Goal: Information Seeking & Learning: Understand process/instructions

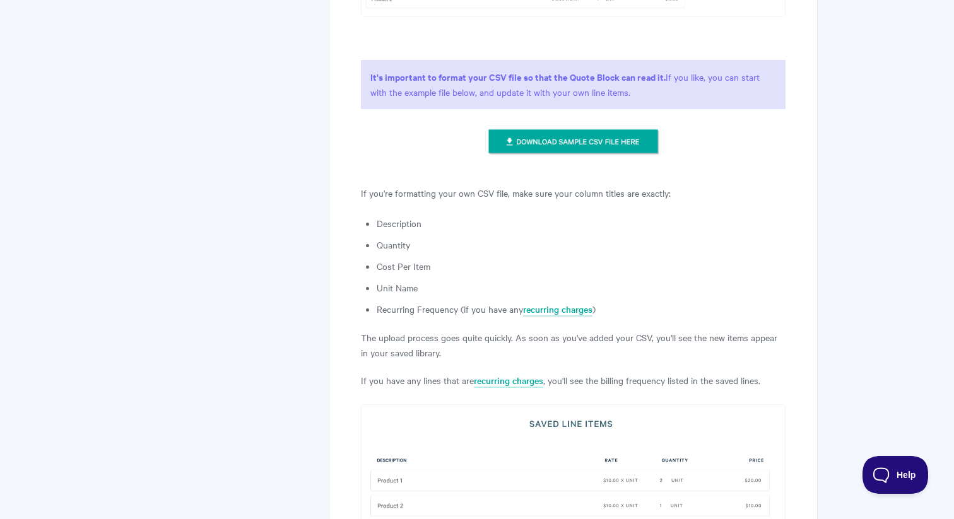
scroll to position [1320, 0]
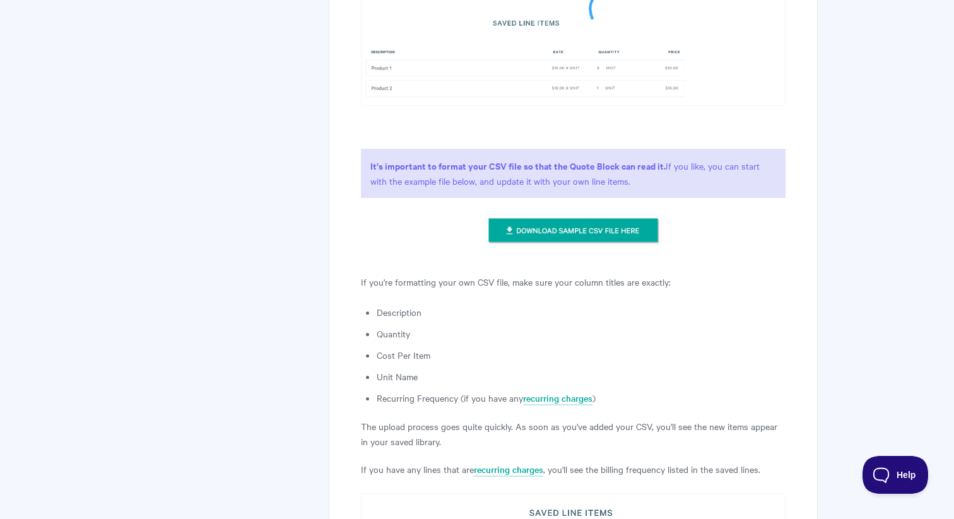
click at [565, 215] on img at bounding box center [572, 231] width 175 height 32
drag, startPoint x: 374, startPoint y: 251, endPoint x: 448, endPoint y: 324, distance: 104.0
click at [448, 324] on article "Importing quote line items in bulk Let's save time on quotes! If you have lot o…" at bounding box center [573, 183] width 425 height 2672
click at [451, 73] on article "Importing quote line items in bulk Let's save time on quotes! If you have lot o…" at bounding box center [573, 183] width 425 height 2672
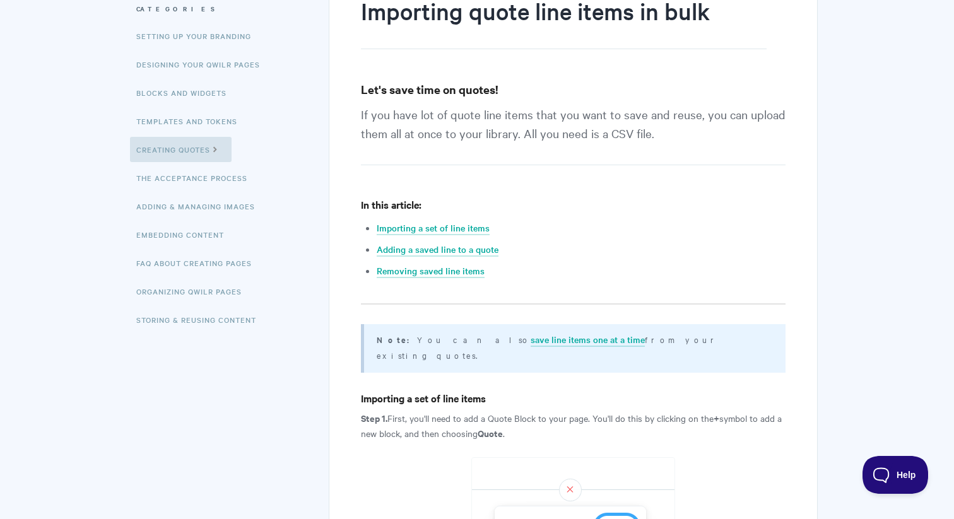
scroll to position [0, 0]
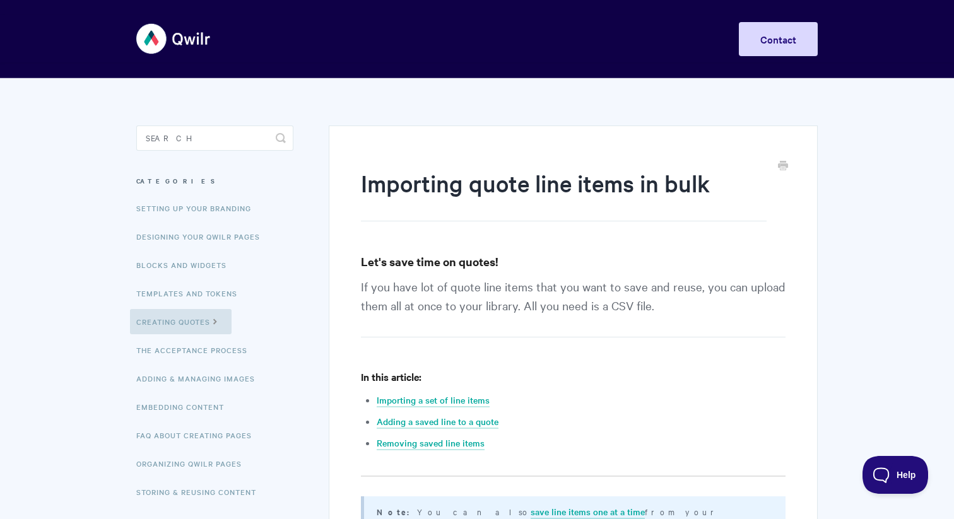
click at [153, 33] on img at bounding box center [173, 38] width 75 height 47
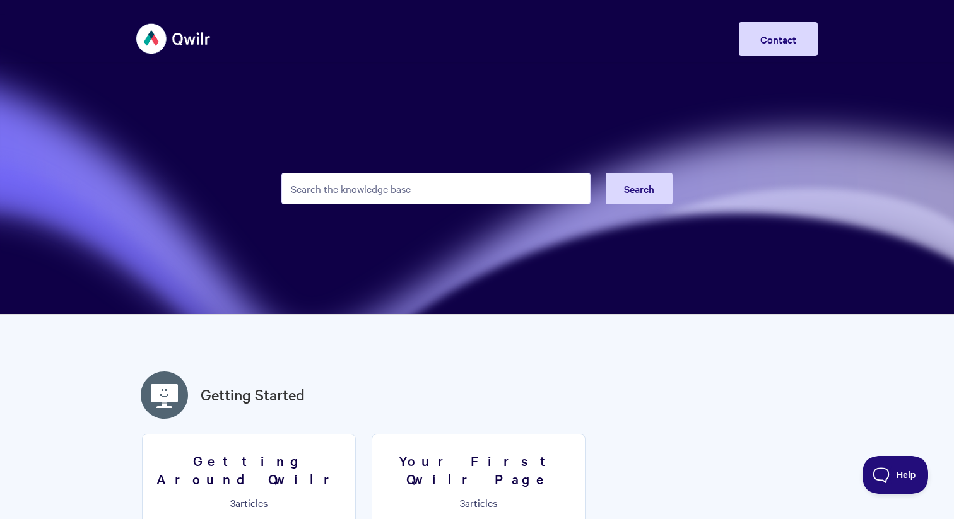
click at [451, 175] on input "Search the knowledge base" at bounding box center [435, 189] width 309 height 32
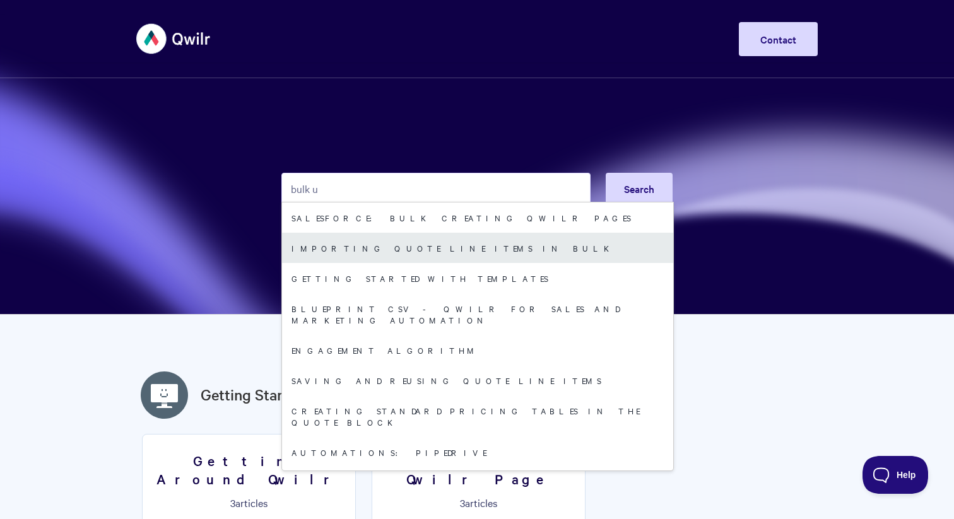
type input "bulk u"
click at [472, 247] on link "Importing quote line items in bulk" at bounding box center [477, 248] width 391 height 30
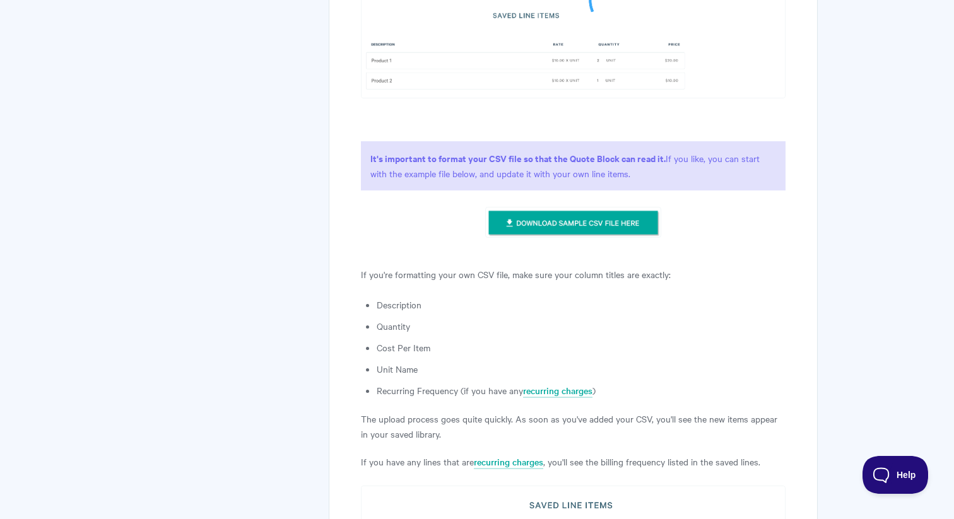
scroll to position [1294, 0]
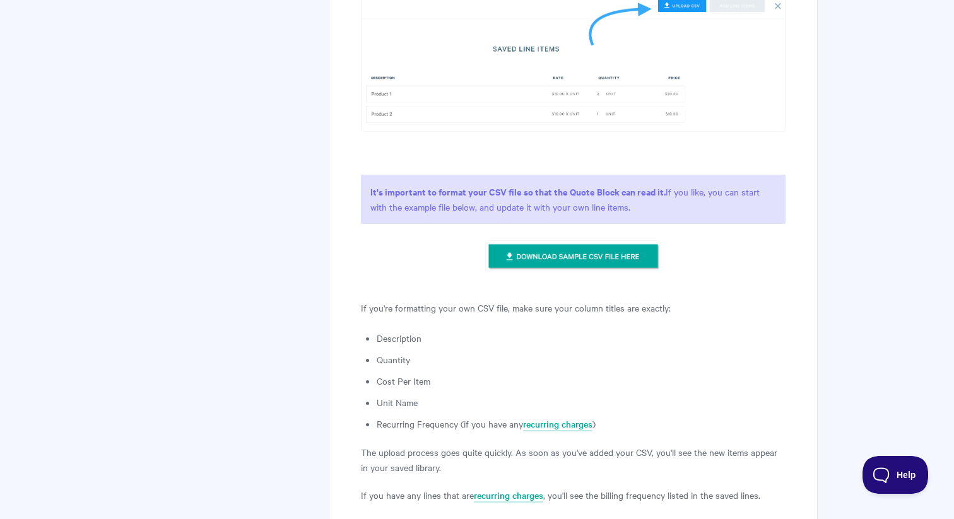
click at [600, 240] on img at bounding box center [572, 256] width 175 height 32
